Goal: Check status: Check status

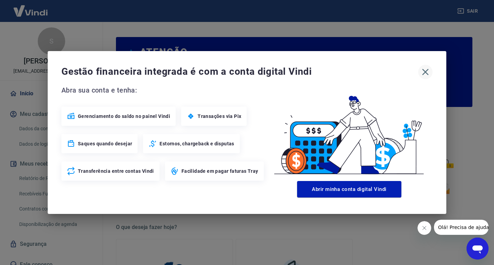
click at [427, 75] on icon "button" at bounding box center [425, 72] width 11 height 11
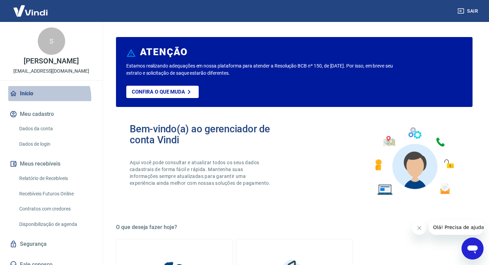
click at [48, 98] on link "Início" at bounding box center [51, 93] width 86 height 15
click at [64, 182] on link "Relatório de Recebíveis" at bounding box center [55, 179] width 78 height 14
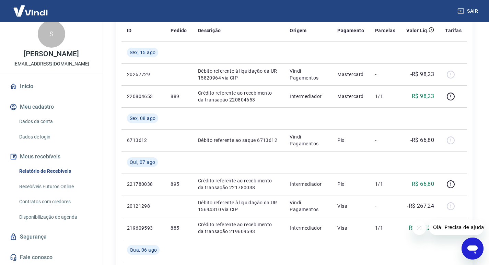
scroll to position [34, 0]
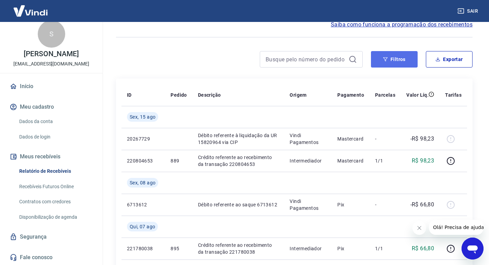
click at [405, 64] on button "Filtros" at bounding box center [394, 59] width 47 height 16
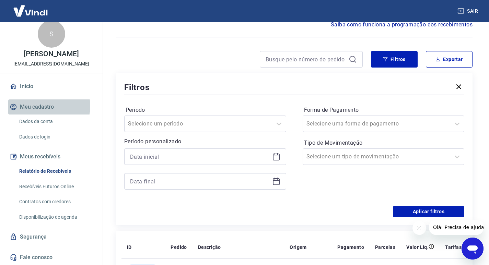
click at [44, 106] on button "Meu cadastro" at bounding box center [51, 106] width 86 height 15
click at [38, 86] on link "Início" at bounding box center [51, 86] width 86 height 15
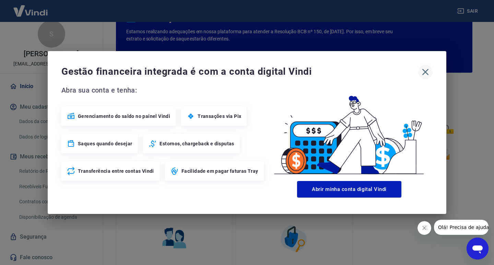
click at [429, 72] on icon "button" at bounding box center [425, 72] width 11 height 11
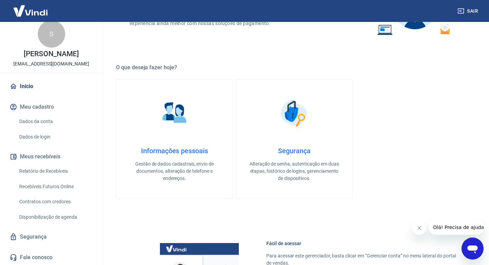
scroll to position [240, 0]
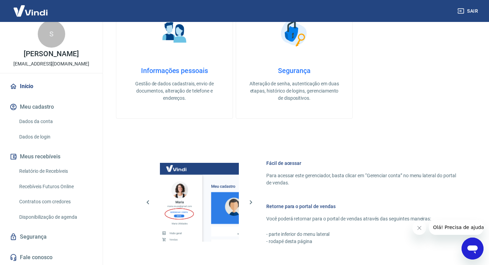
click at [49, 159] on button "Meus recebíveis" at bounding box center [51, 156] width 86 height 15
click at [48, 168] on link "Relatório de Recebíveis" at bounding box center [55, 171] width 78 height 14
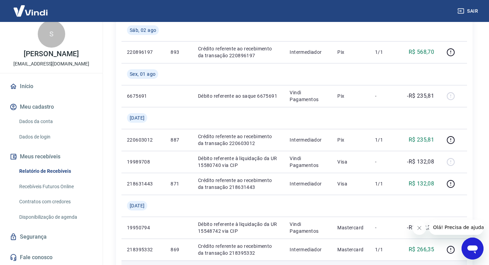
scroll to position [394, 0]
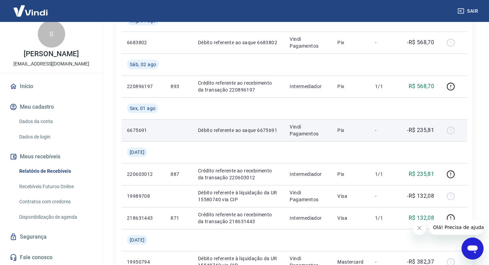
click at [446, 127] on div at bounding box center [453, 130] width 16 height 11
click at [450, 129] on div at bounding box center [453, 130] width 16 height 11
click at [415, 134] on p "-R$ 235,81" at bounding box center [420, 130] width 27 height 8
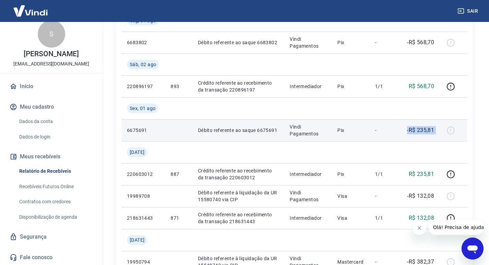
click at [453, 130] on div at bounding box center [453, 130] width 16 height 11
click at [451, 132] on div at bounding box center [453, 130] width 16 height 11
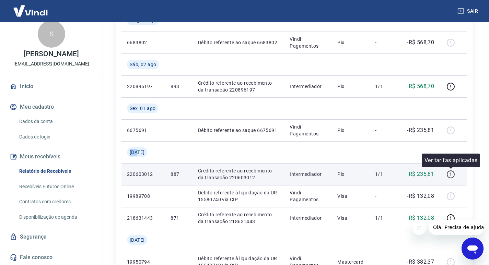
click at [450, 178] on icon "button" at bounding box center [451, 174] width 8 height 8
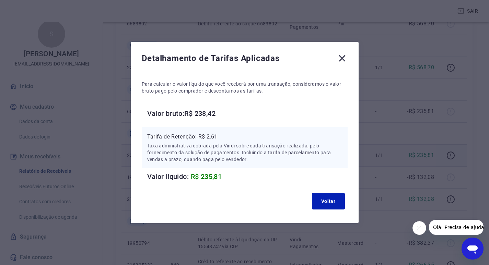
scroll to position [428, 0]
click at [344, 59] on icon at bounding box center [342, 58] width 7 height 7
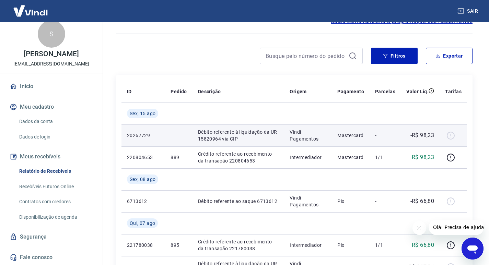
scroll to position [0, 0]
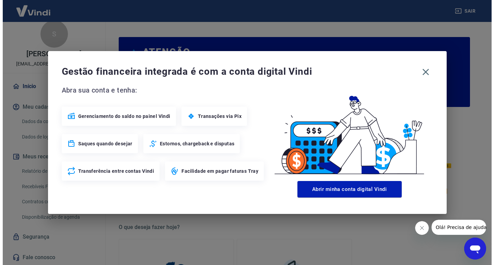
scroll to position [240, 0]
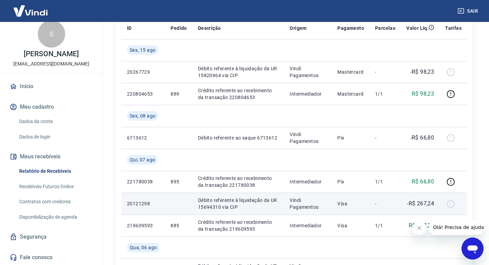
scroll to position [137, 0]
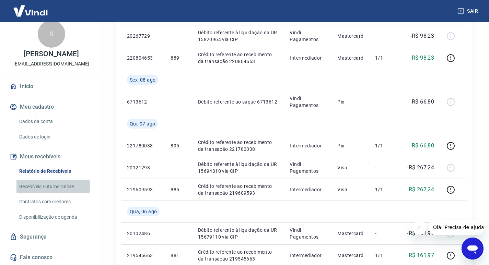
click at [31, 187] on link "Recebíveis Futuros Online" at bounding box center [55, 187] width 78 height 14
